Goal: Information Seeking & Learning: Learn about a topic

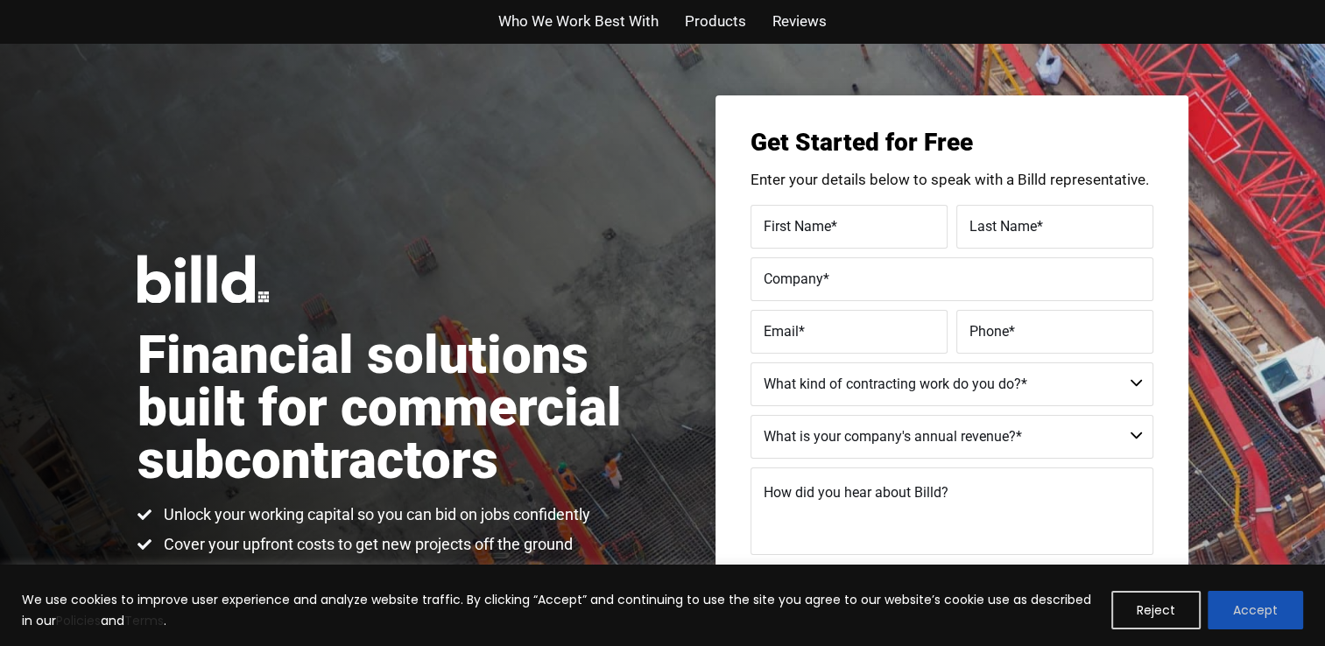
click at [1267, 623] on button "Accept" at bounding box center [1255, 610] width 95 height 39
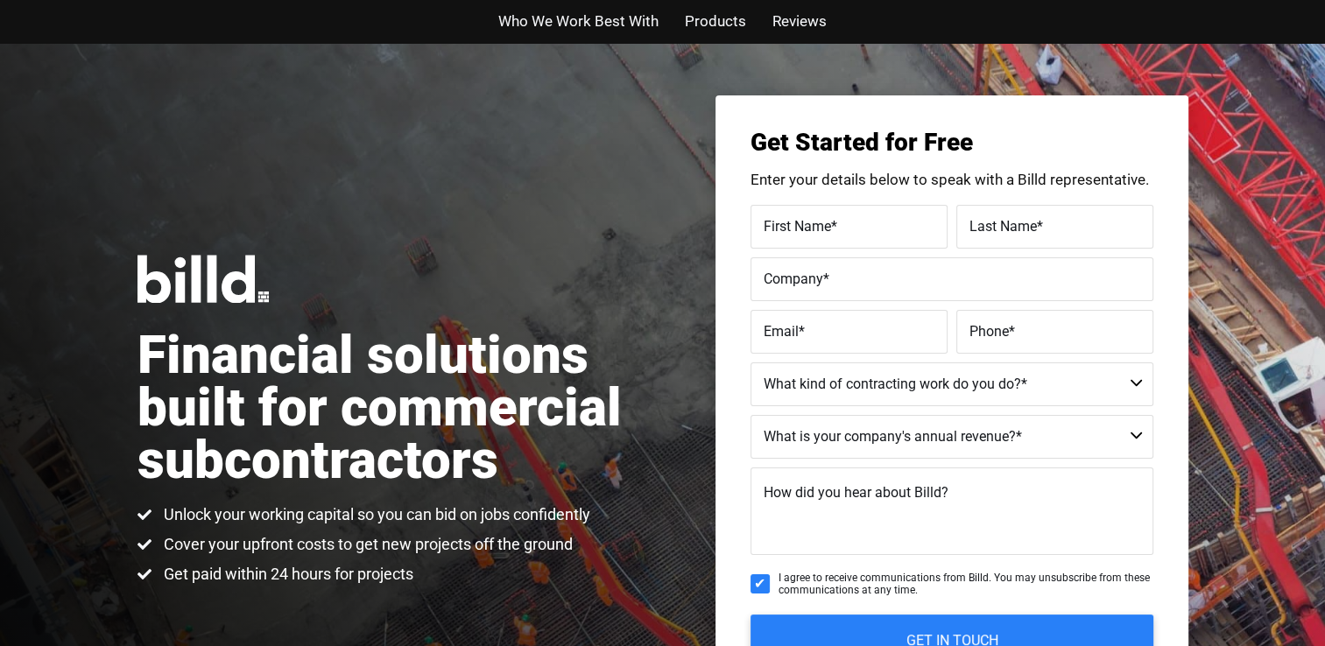
click at [602, 21] on span "Who We Work Best With" at bounding box center [578, 21] width 160 height 25
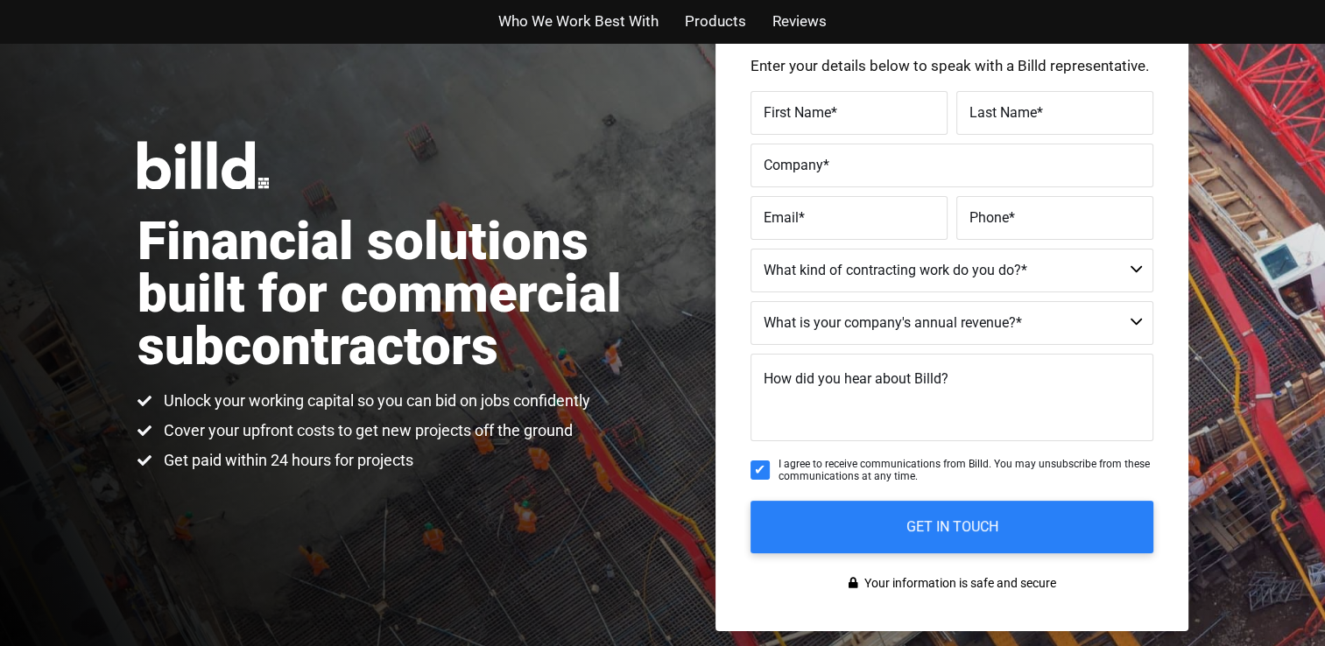
scroll to position [92, 0]
